Goal: Book appointment/travel/reservation

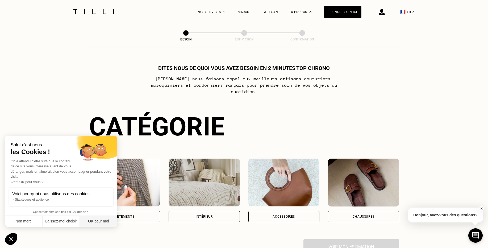
click at [108, 222] on button "OK pour moi" at bounding box center [98, 221] width 37 height 11
checkbox input "true"
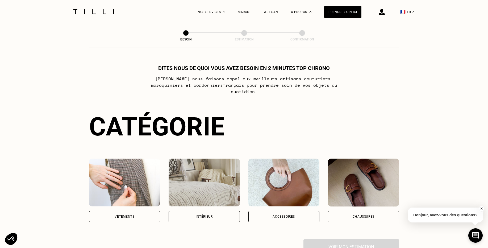
click at [126, 215] on div "Vêtements" at bounding box center [125, 216] width 20 height 3
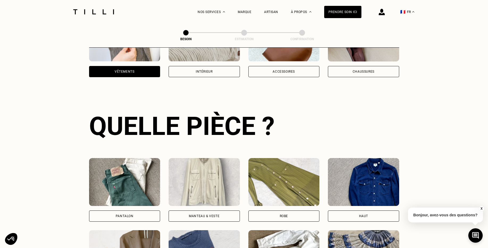
scroll to position [173, 0]
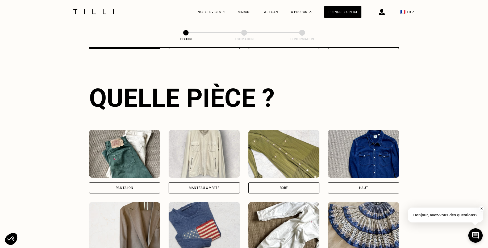
click at [187, 184] on div "Manteau & Veste" at bounding box center [204, 187] width 71 height 11
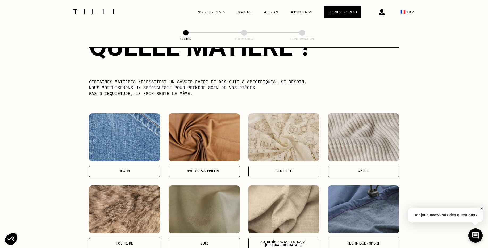
scroll to position [526, 0]
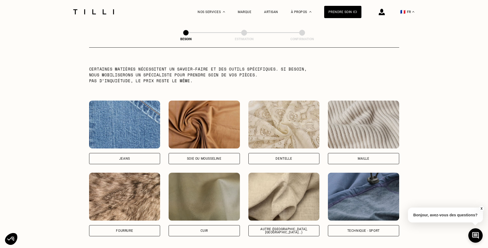
click at [121, 157] on div "Jeans" at bounding box center [124, 158] width 11 height 3
select select "FR"
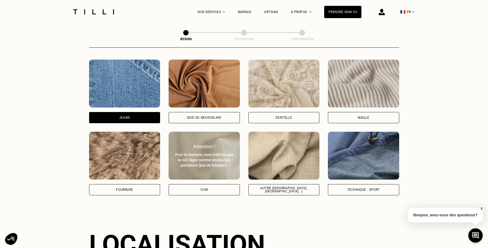
scroll to position [553, 0]
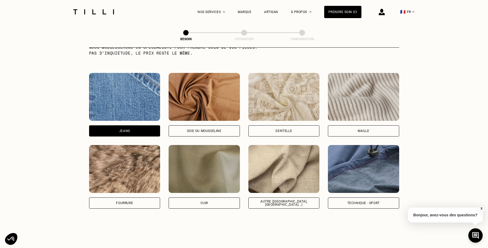
click at [350, 201] on div "Technique - Sport" at bounding box center [364, 202] width 32 height 3
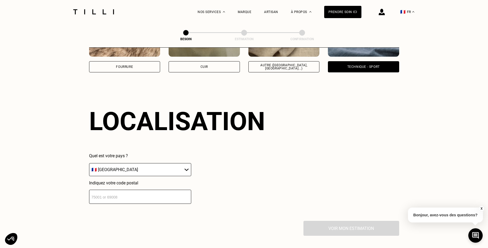
scroll to position [713, 0]
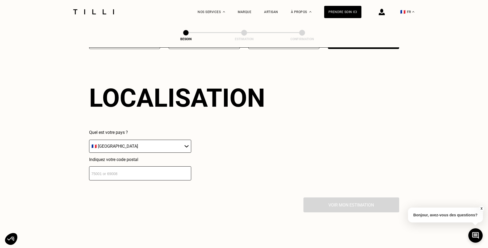
click at [161, 168] on input "number" at bounding box center [140, 173] width 102 height 14
type input "69004"
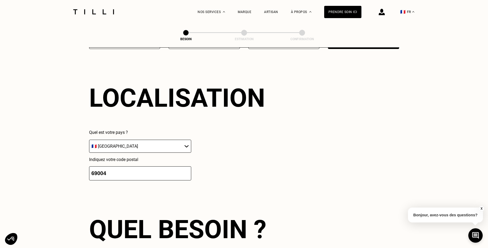
scroll to position [845, 0]
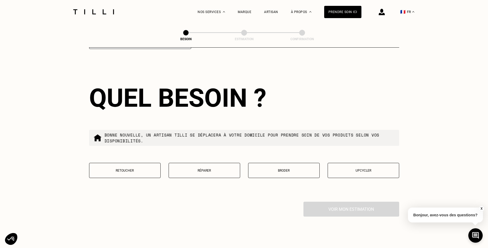
click at [191, 169] on p "Réparer" at bounding box center [205, 171] width 66 height 4
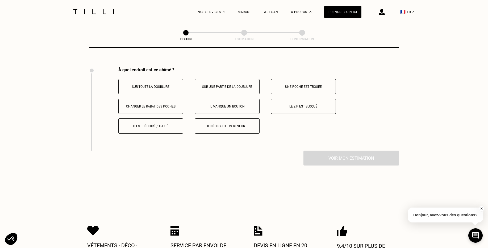
scroll to position [980, 0]
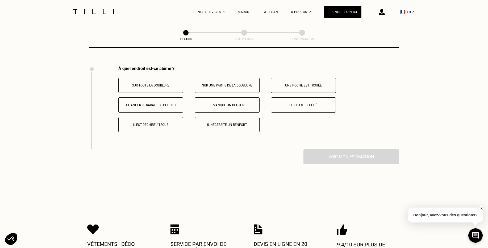
click at [299, 97] on button "Le zip est bloqué" at bounding box center [303, 104] width 65 height 15
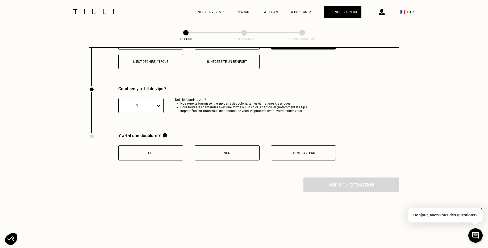
scroll to position [1064, 0]
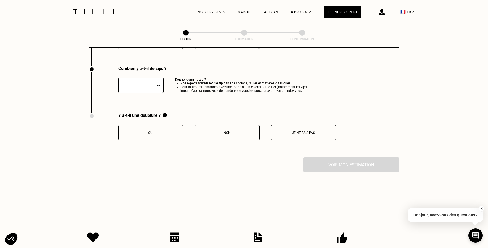
click at [145, 131] on p "Oui" at bounding box center [150, 133] width 59 height 4
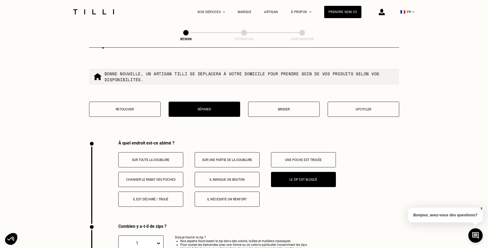
scroll to position [904, 0]
